Goal: Task Accomplishment & Management: Use online tool/utility

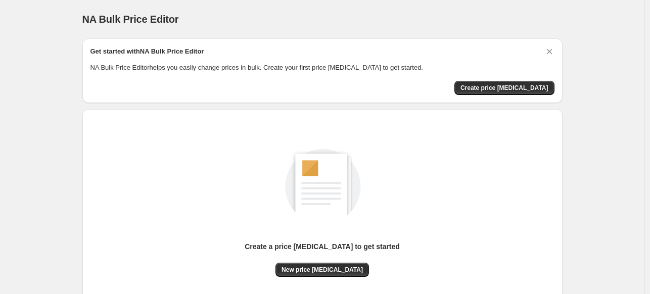
scroll to position [84, 0]
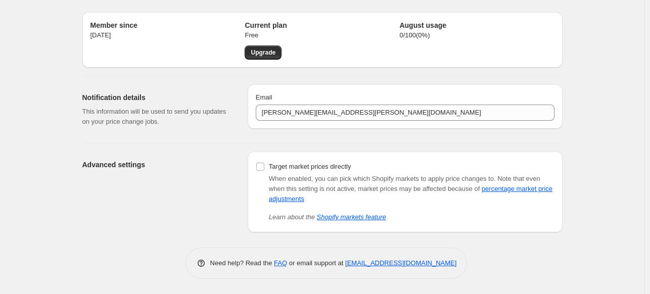
scroll to position [26, 0]
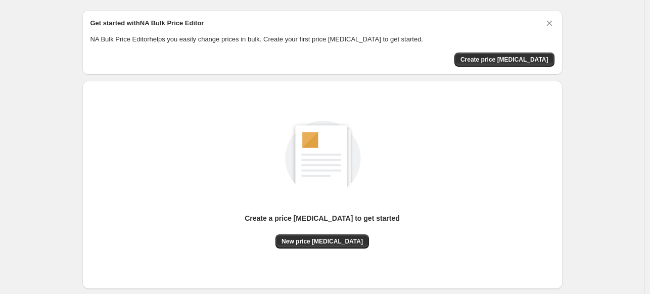
scroll to position [30, 0]
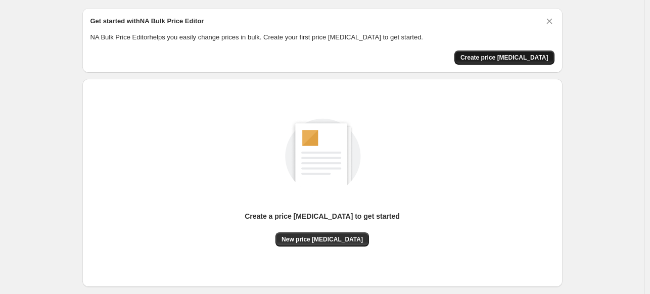
click at [533, 58] on span "Create price change job" at bounding box center [504, 58] width 88 height 8
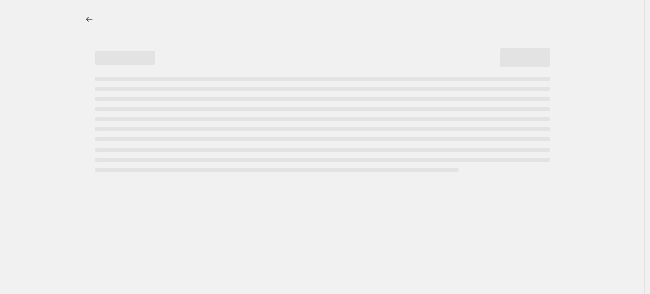
select select "percentage"
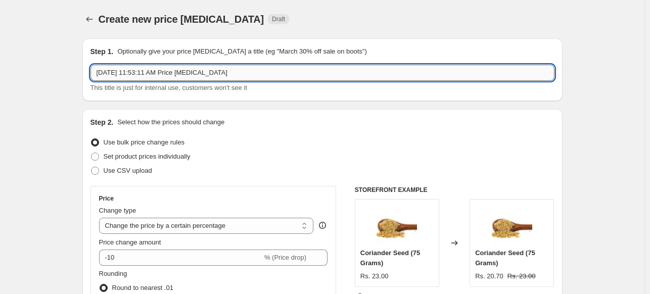
click at [192, 78] on input "Aug 18, 2025, 11:53:11 AM Price change job" at bounding box center [322, 73] width 464 height 16
click at [210, 75] on input "Aug 18, 2025, 11:53:11 AM Price change job" at bounding box center [322, 73] width 464 height 16
click at [234, 74] on input "Aug 18, 2025, 11:53:11 AM Price change job" at bounding box center [322, 73] width 464 height 16
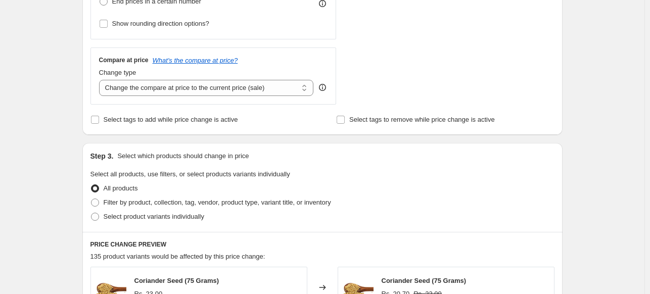
scroll to position [331, 0]
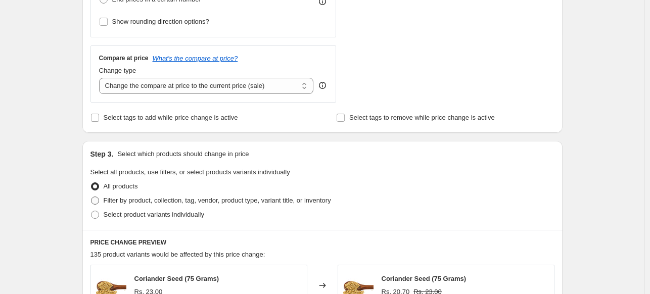
type input "Aug 18, 2025, 11:53:11 AM Price change job 10% Discount"
click at [99, 200] on span at bounding box center [95, 201] width 8 height 8
click at [91, 197] on input "Filter by product, collection, tag, vendor, product type, variant title, or inv…" at bounding box center [91, 197] width 1 height 1
radio input "true"
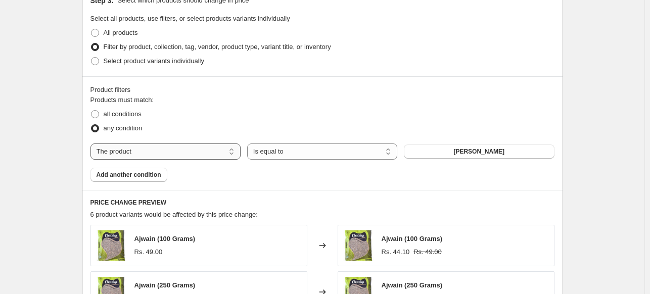
scroll to position [484, 0]
click at [228, 153] on select "The product The product's collection The product's vendor The product's status …" at bounding box center [165, 152] width 150 height 16
select select "collection"
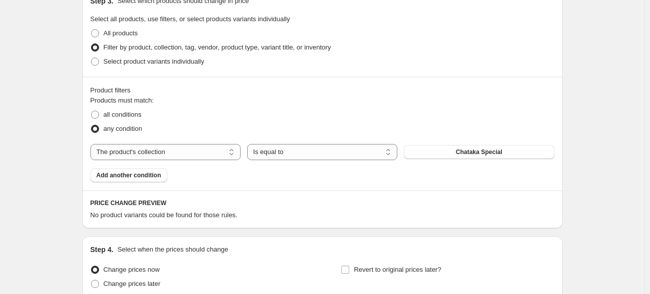
click at [307, 163] on div "Products must match: all conditions any condition The product The product's col…" at bounding box center [322, 138] width 464 height 87
click at [322, 142] on div "Products must match: all conditions any condition The product The product's col…" at bounding box center [322, 138] width 464 height 87
click at [319, 157] on select "Is equal to Is not equal to" at bounding box center [322, 152] width 150 height 16
click at [447, 157] on button "Chataka Special" at bounding box center [479, 152] width 150 height 14
